Goal: Task Accomplishment & Management: Manage account settings

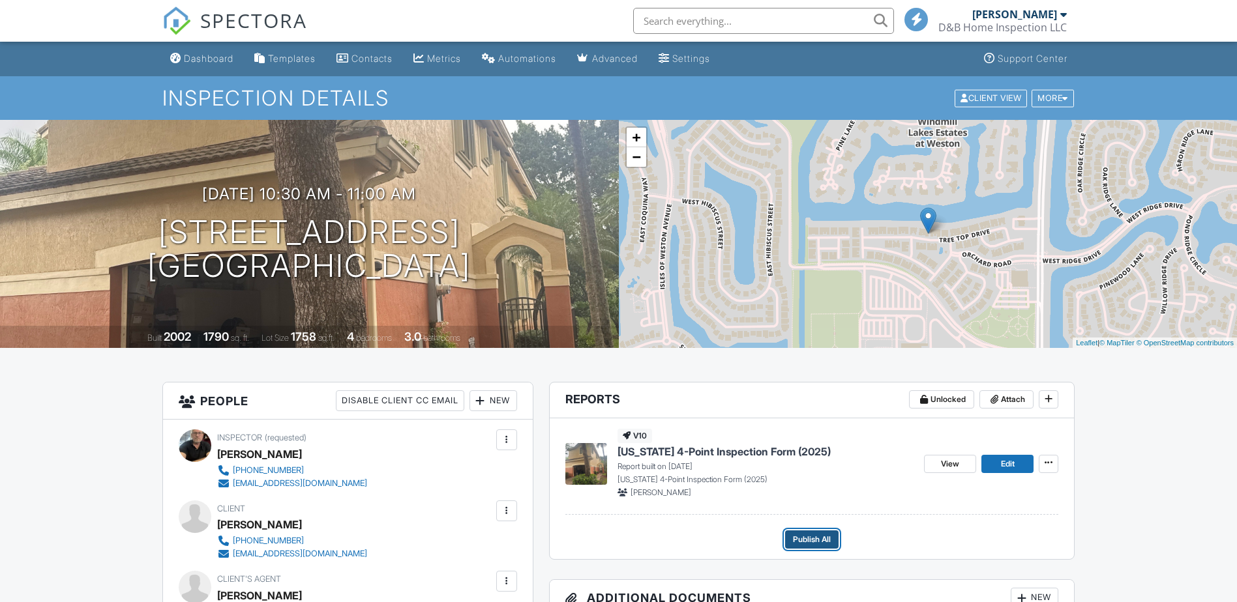
click at [815, 535] on span "Publish All" at bounding box center [812, 539] width 38 height 13
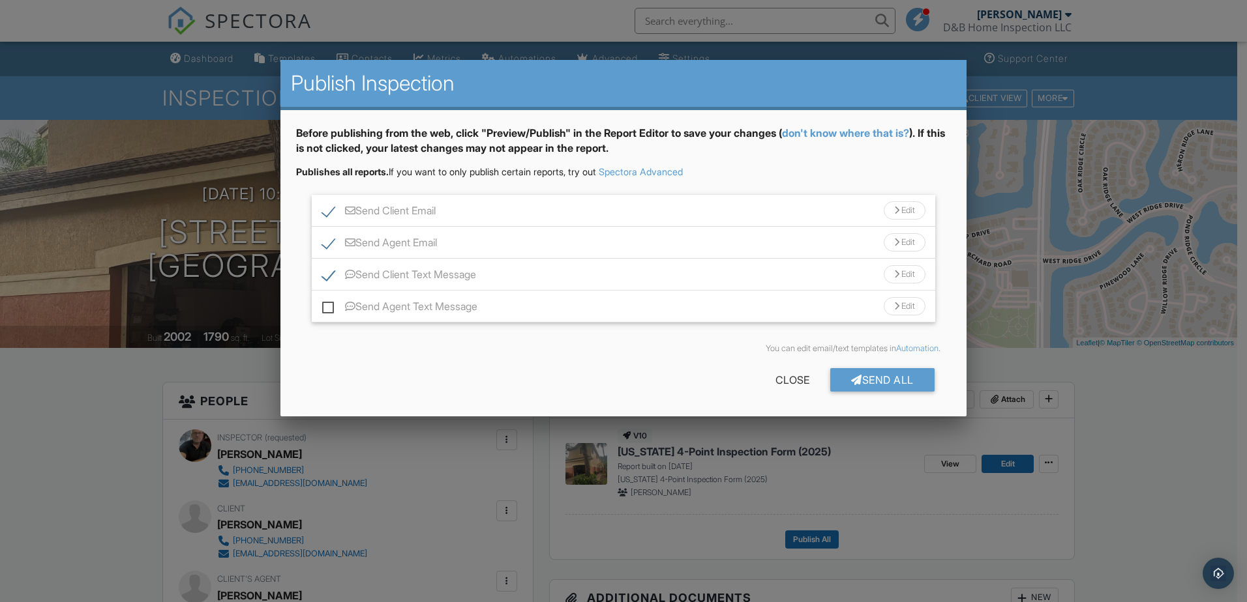
click at [331, 308] on label "Send Agent Text Message" at bounding box center [399, 309] width 155 height 16
click at [331, 304] on input "Send Agent Text Message" at bounding box center [326, 300] width 8 height 8
checkbox input "true"
click at [910, 383] on div "Send All" at bounding box center [882, 379] width 104 height 23
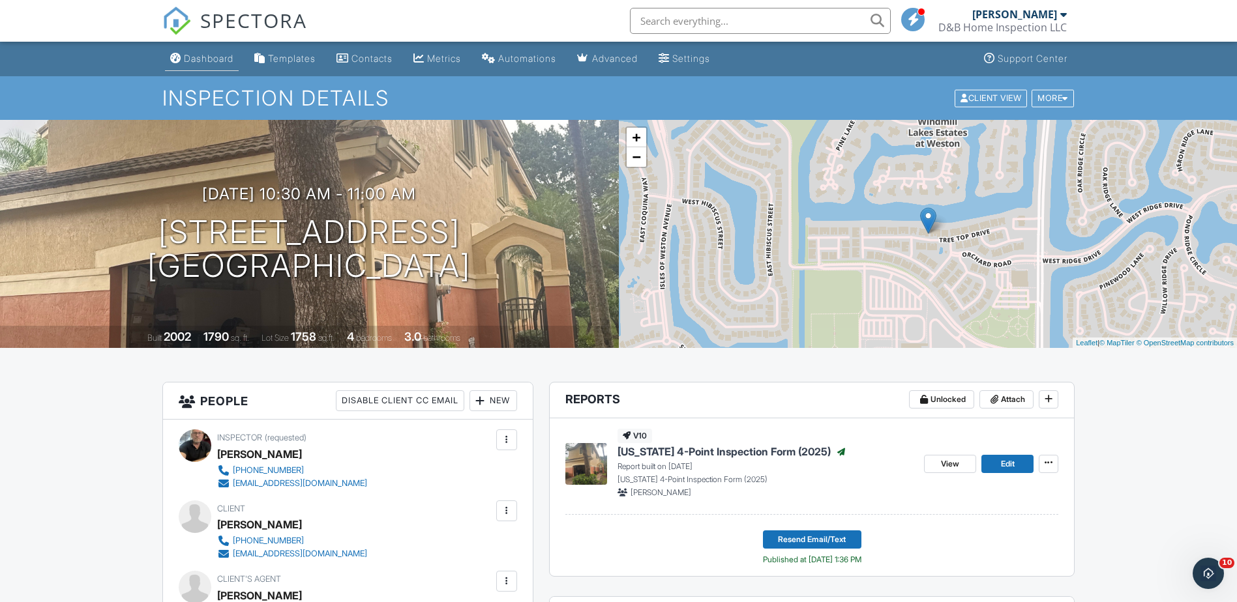
click at [218, 56] on div "Dashboard" at bounding box center [209, 58] width 50 height 11
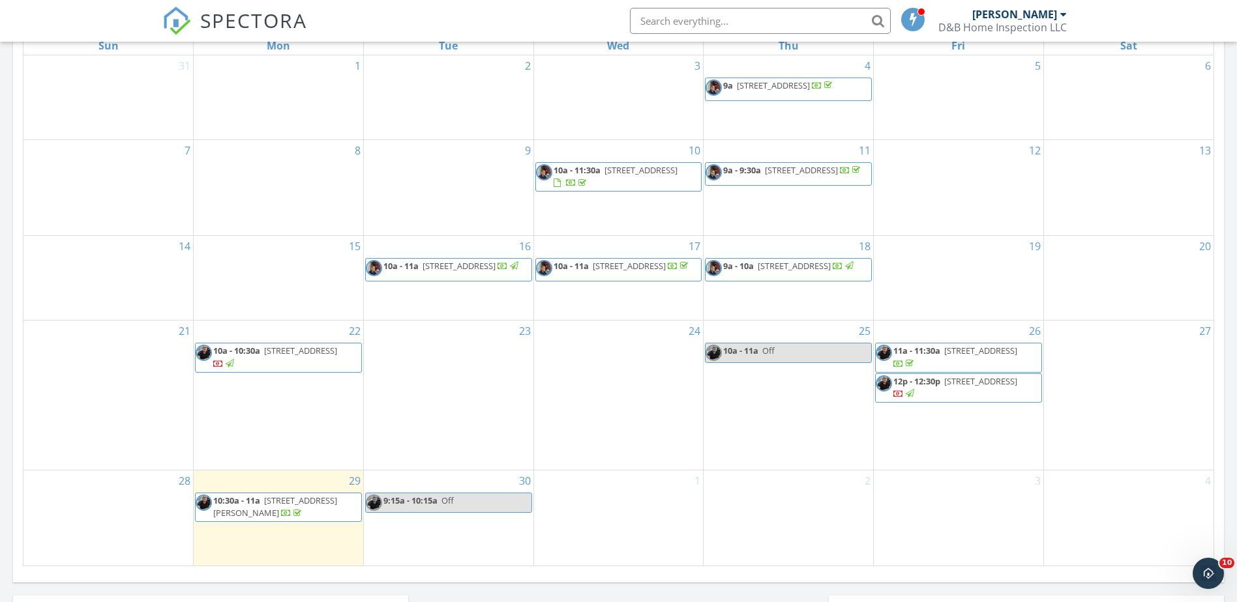
scroll to position [652, 0]
